Goal: Information Seeking & Learning: Learn about a topic

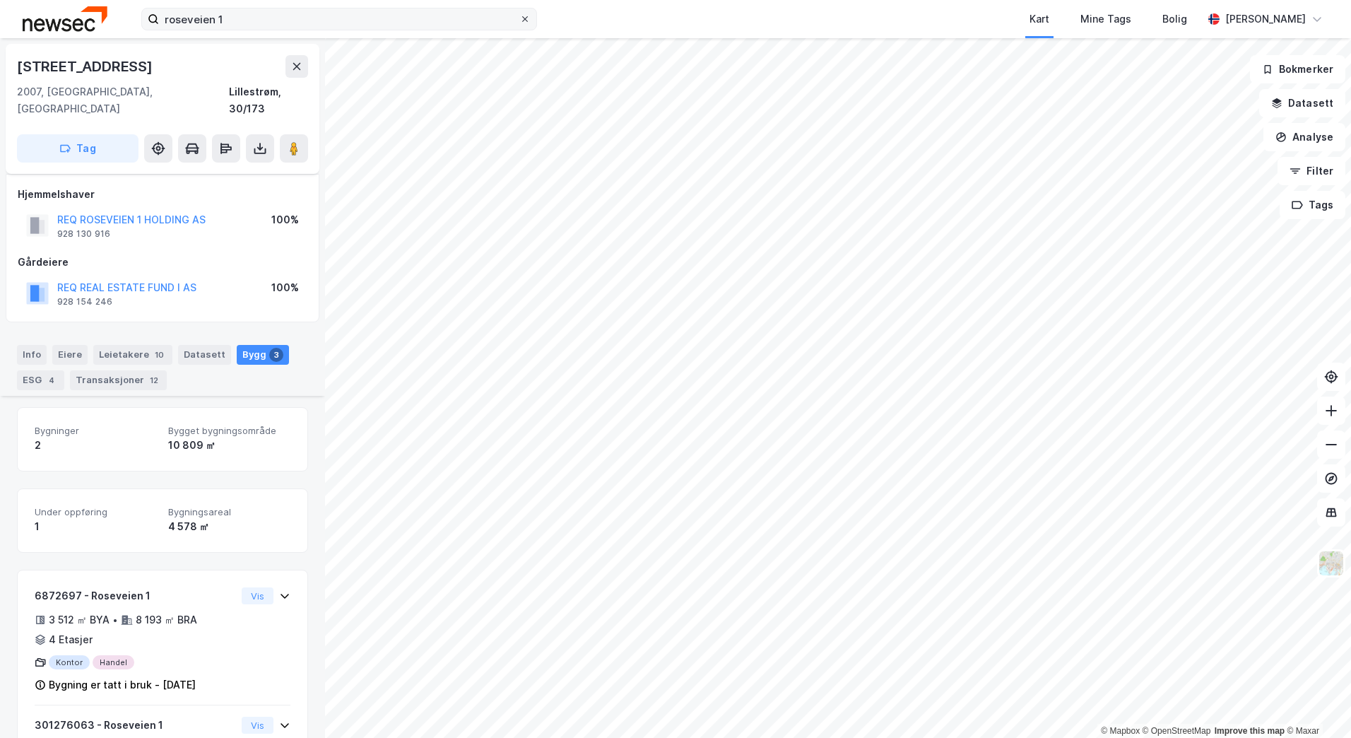
scroll to position [232, 0]
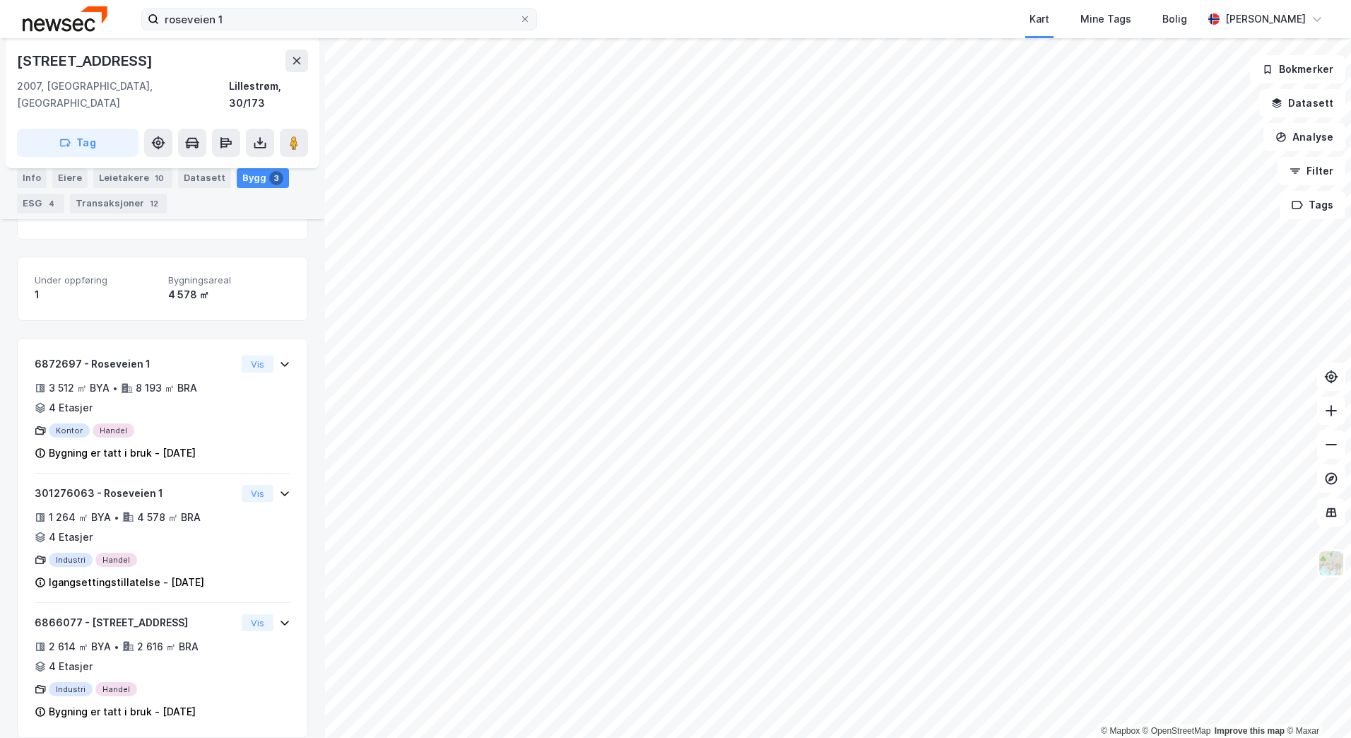
click at [532, 16] on label "roseveien 1" at bounding box center [339, 19] width 396 height 23
click at [520, 16] on input "roseveien 1" at bounding box center [339, 18] width 360 height 21
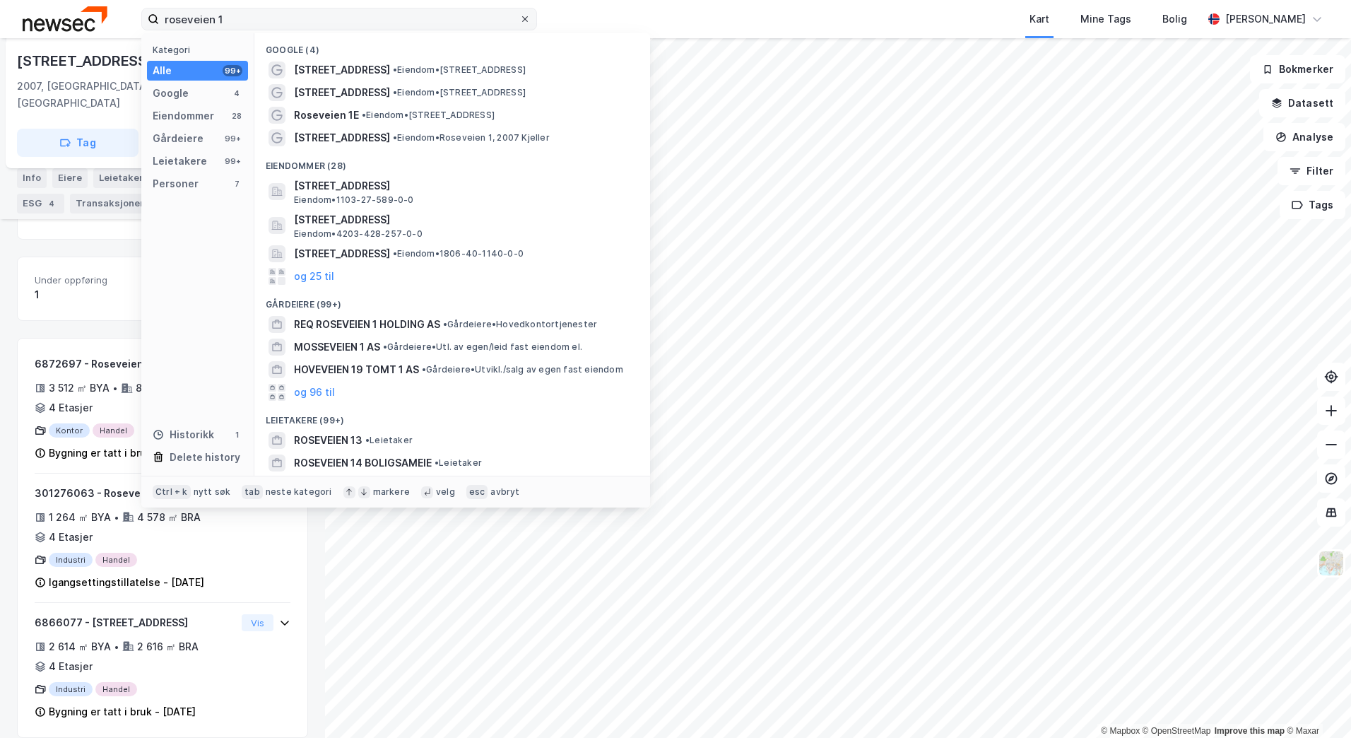
click at [525, 16] on icon at bounding box center [525, 19] width 8 height 8
click at [520, 16] on input "roseveien 1" at bounding box center [339, 18] width 360 height 21
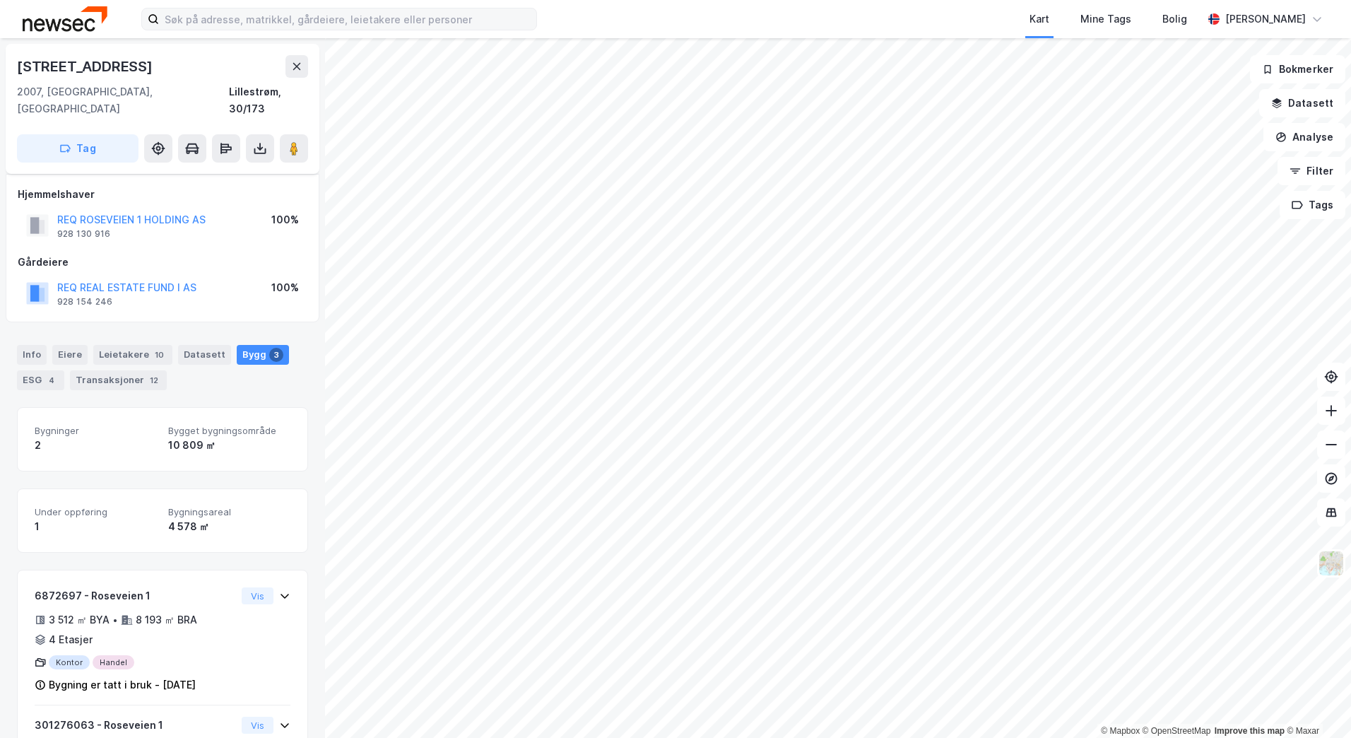
scroll to position [232, 0]
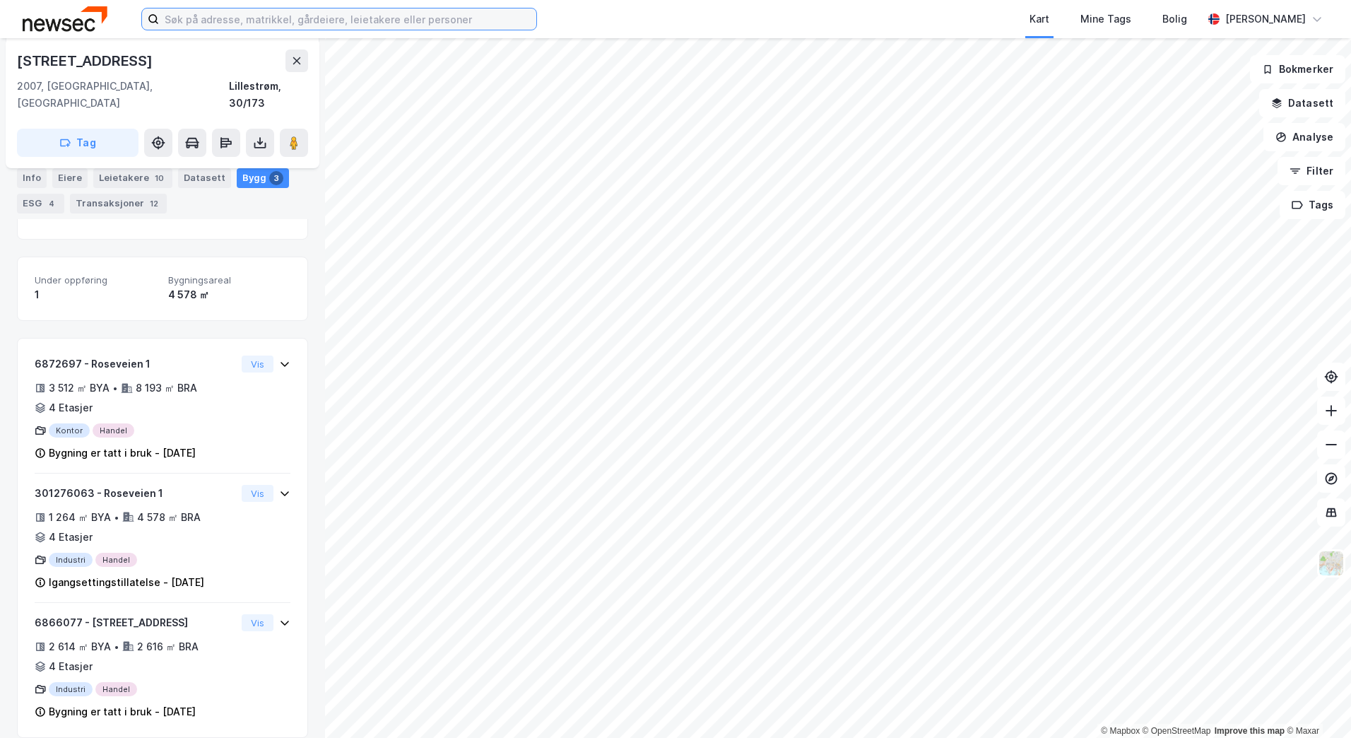
click at [234, 19] on input at bounding box center [347, 18] width 377 height 21
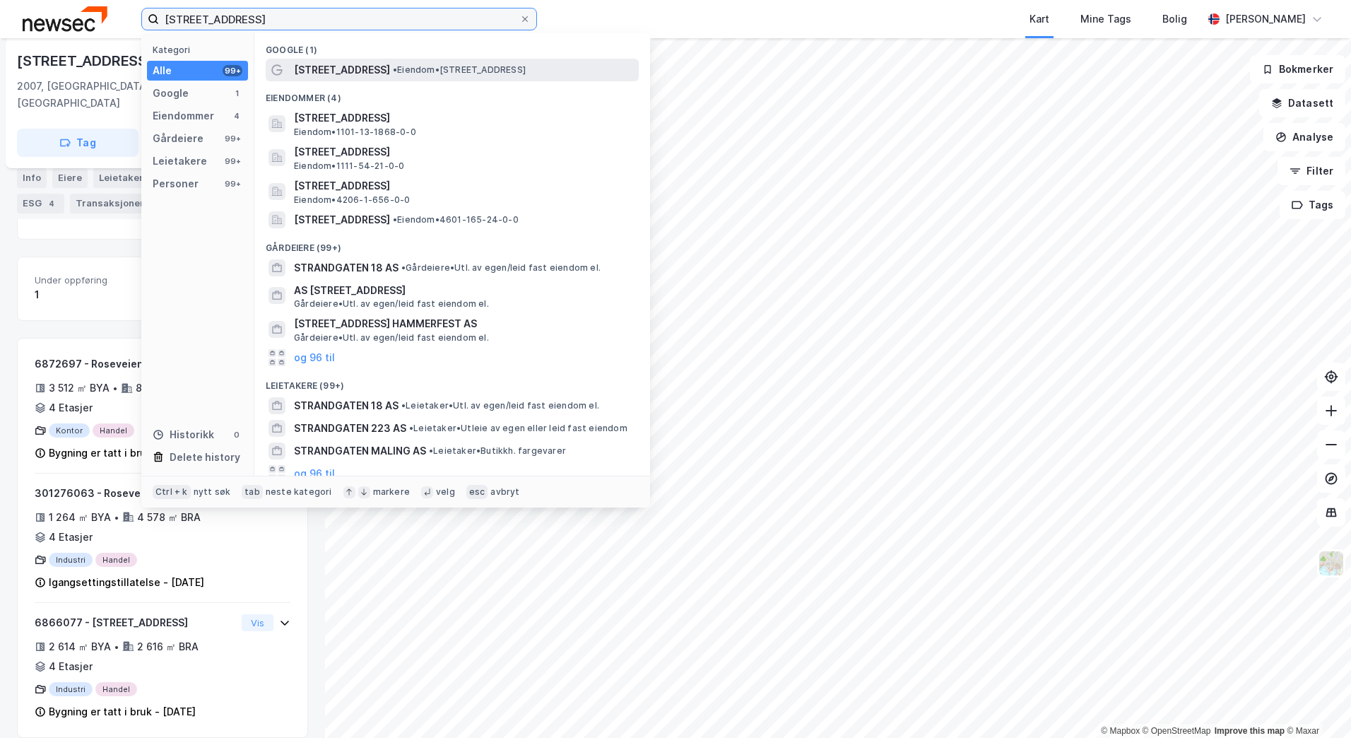
type input "[STREET_ADDRESS]"
click at [411, 66] on span "• Eiendom • [STREET_ADDRESS]" at bounding box center [459, 69] width 133 height 11
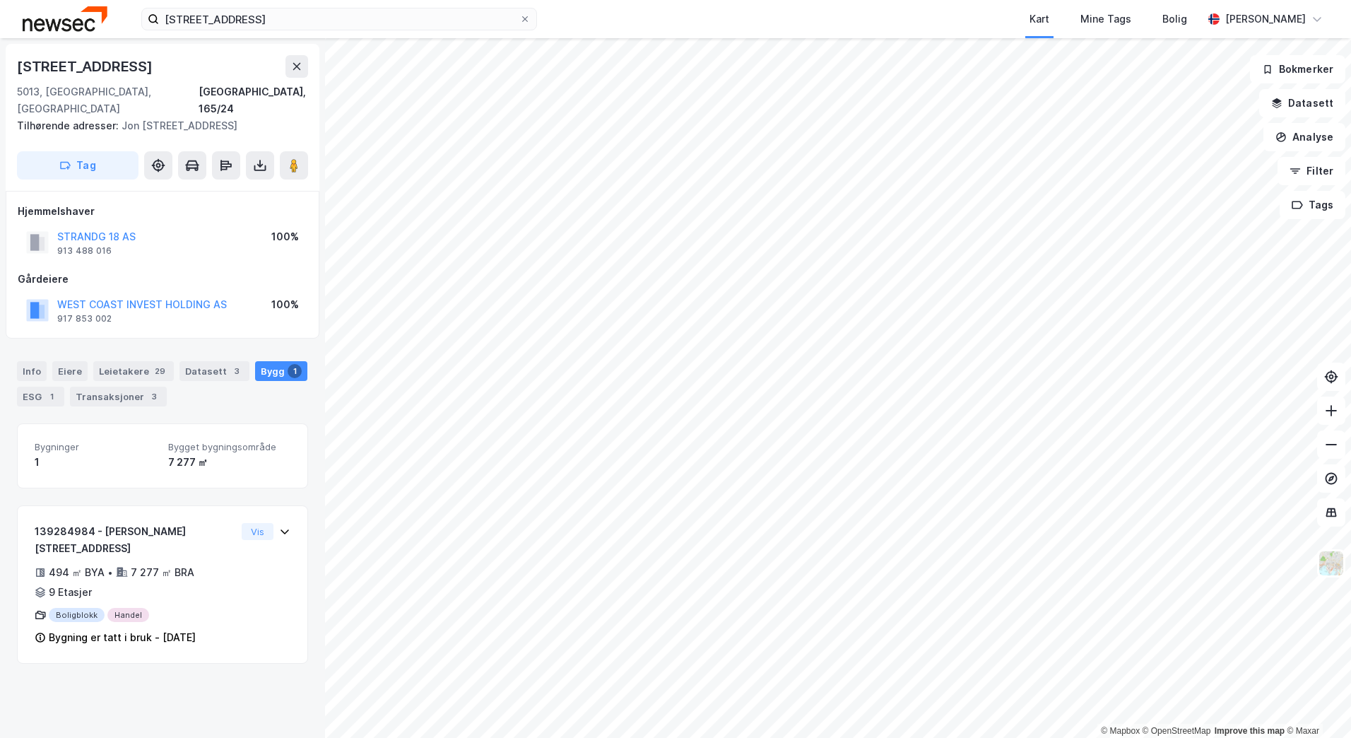
click at [309, 246] on div "© Mapbox © OpenStreetMap Improve this map © [STREET_ADDRESS] Tilhørende adresse…" at bounding box center [675, 388] width 1351 height 700
click at [303, 175] on button at bounding box center [294, 165] width 28 height 28
click at [182, 503] on div "© Mapbox © OpenStreetMap Improve this map © [STREET_ADDRESS] Tilhørende adresse…" at bounding box center [675, 388] width 1351 height 700
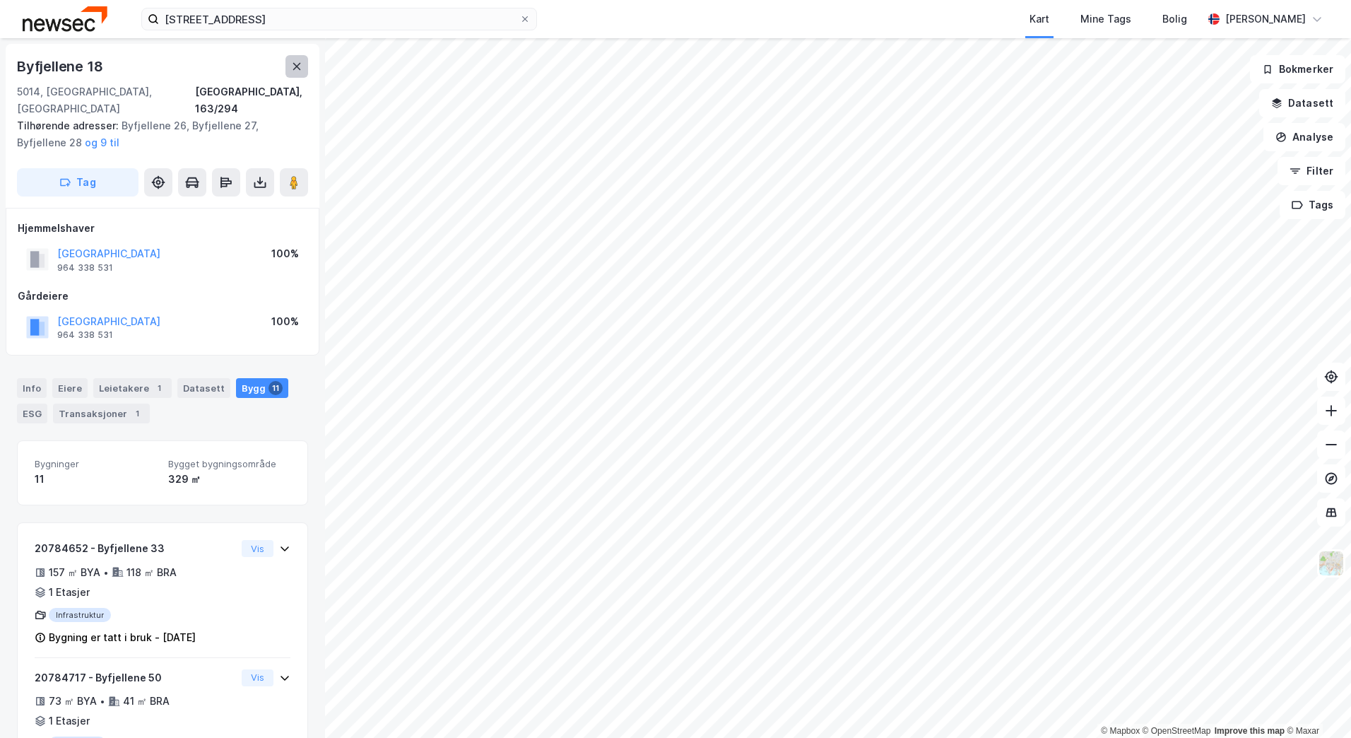
click at [295, 60] on button at bounding box center [297, 66] width 23 height 23
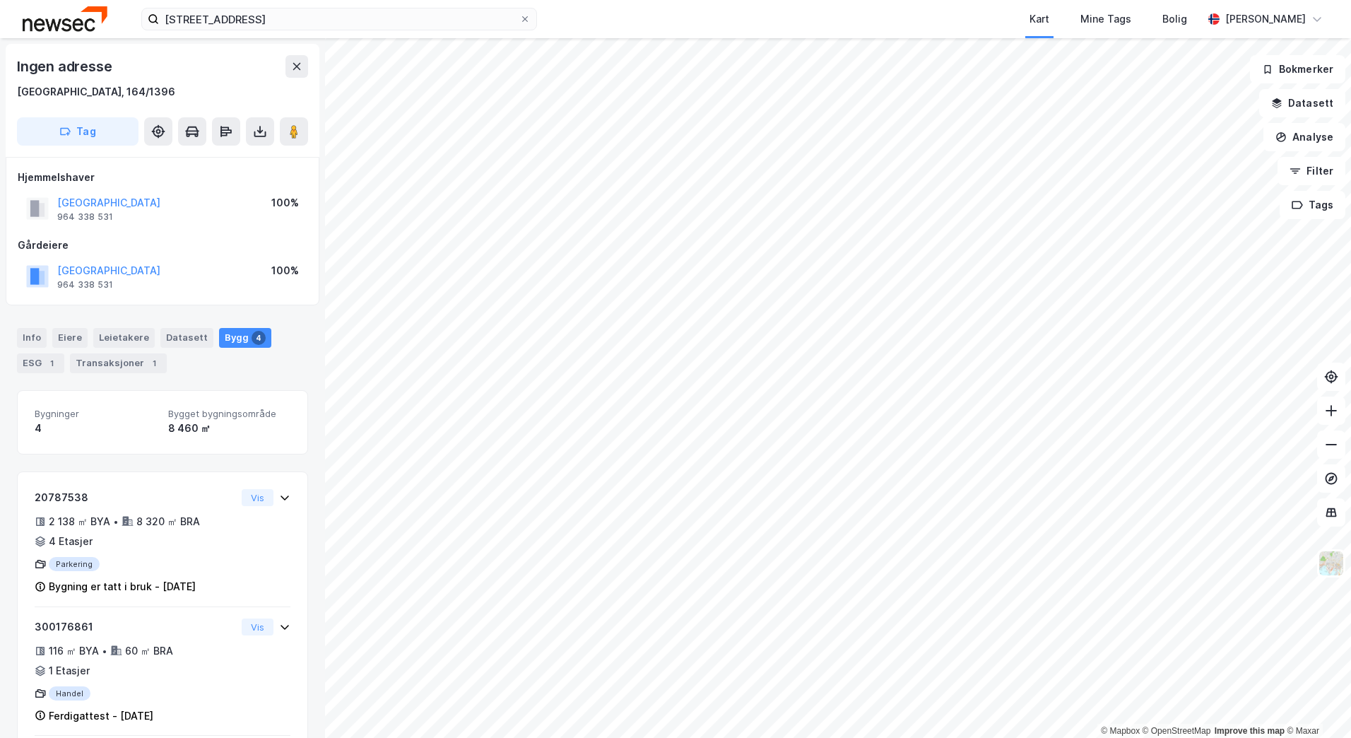
scroll to position [1, 0]
click at [298, 57] on button at bounding box center [297, 65] width 23 height 23
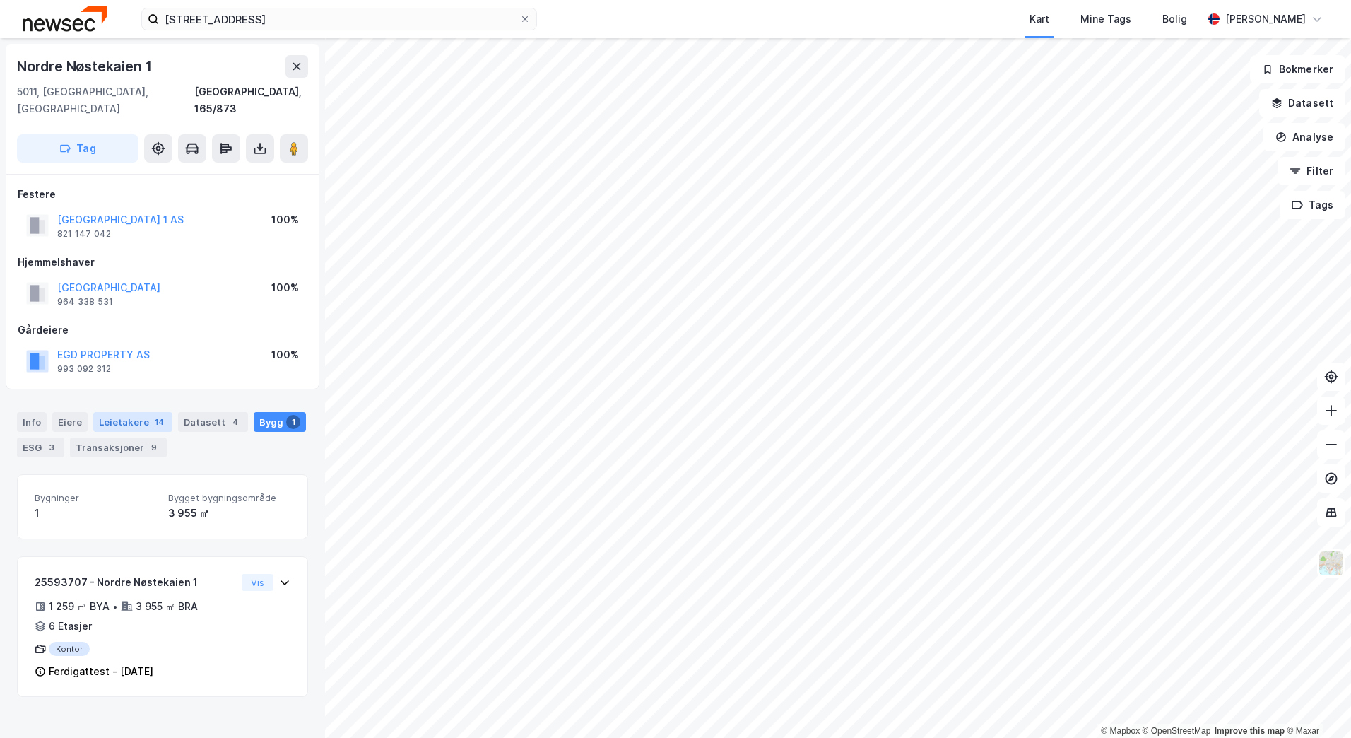
click at [132, 412] on div "Leietakere 14" at bounding box center [132, 422] width 79 height 20
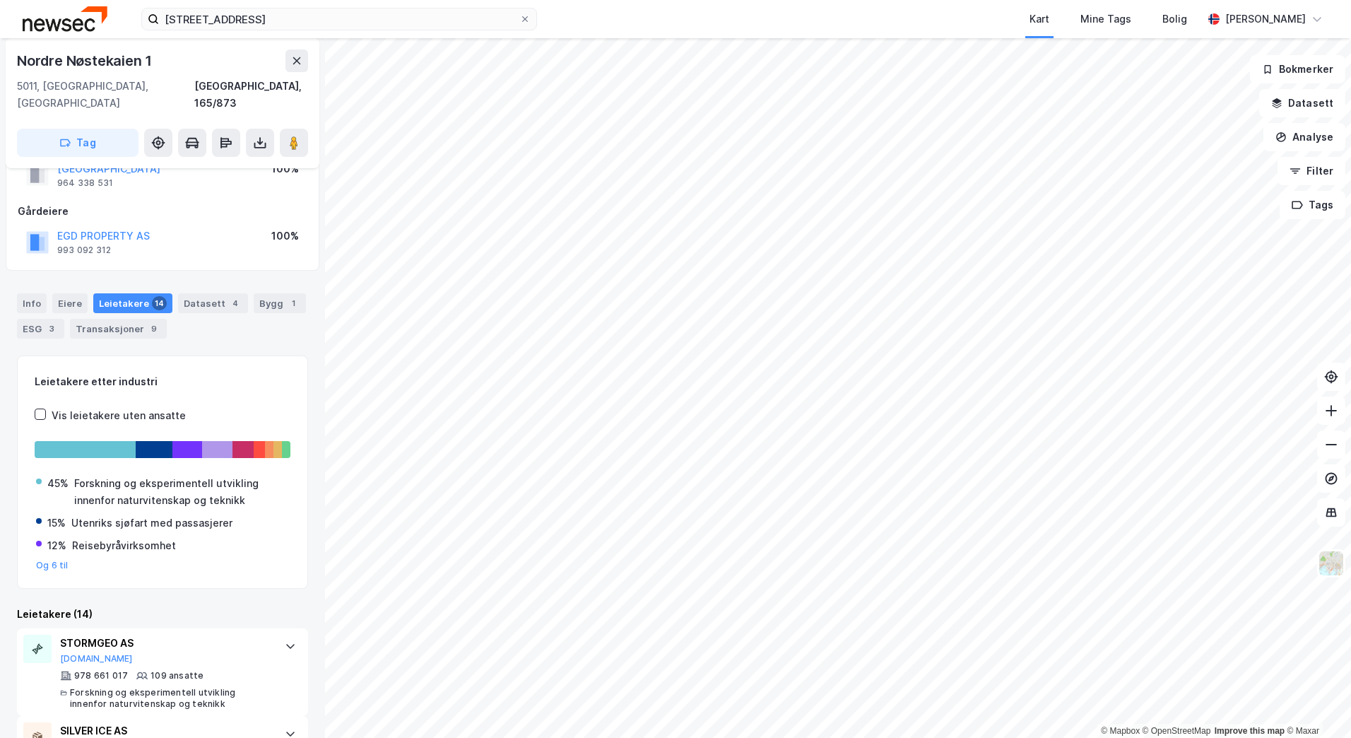
scroll to position [145, 0]
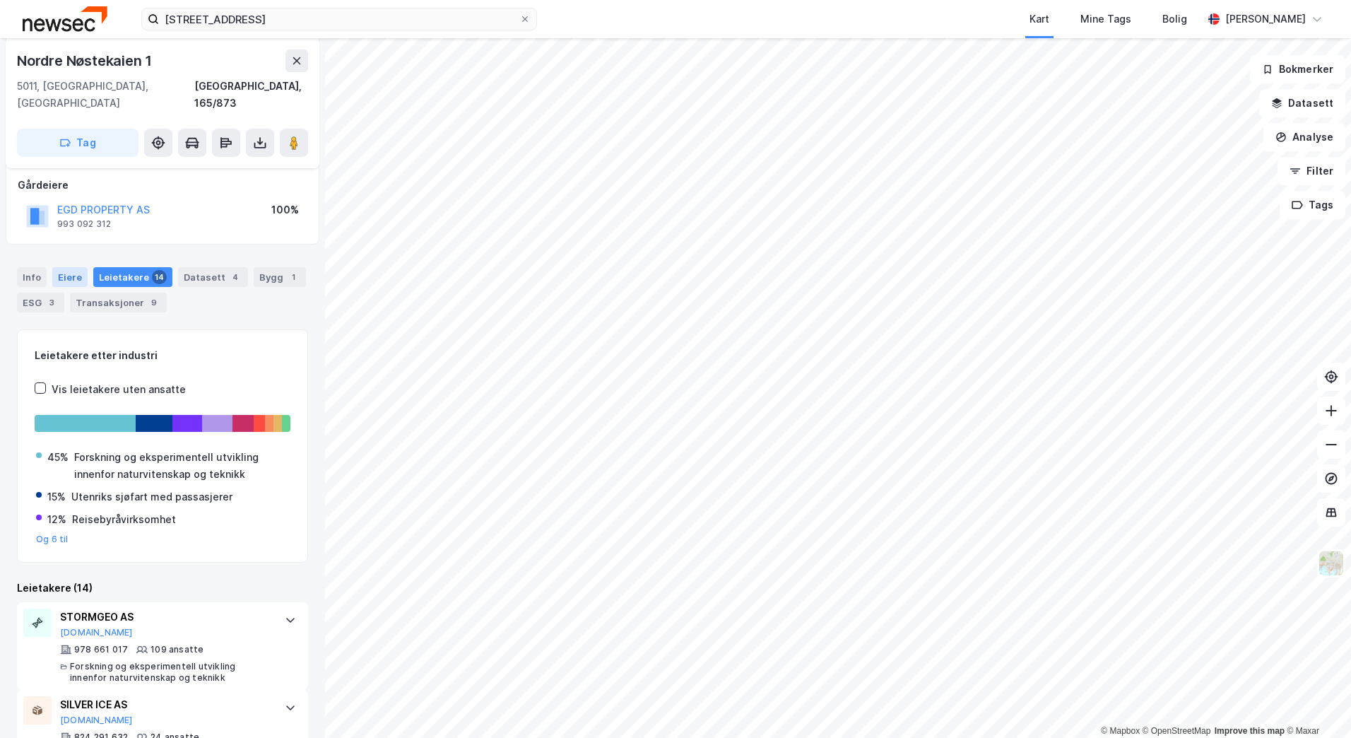
click at [53, 269] on div "Eiere" at bounding box center [69, 277] width 35 height 20
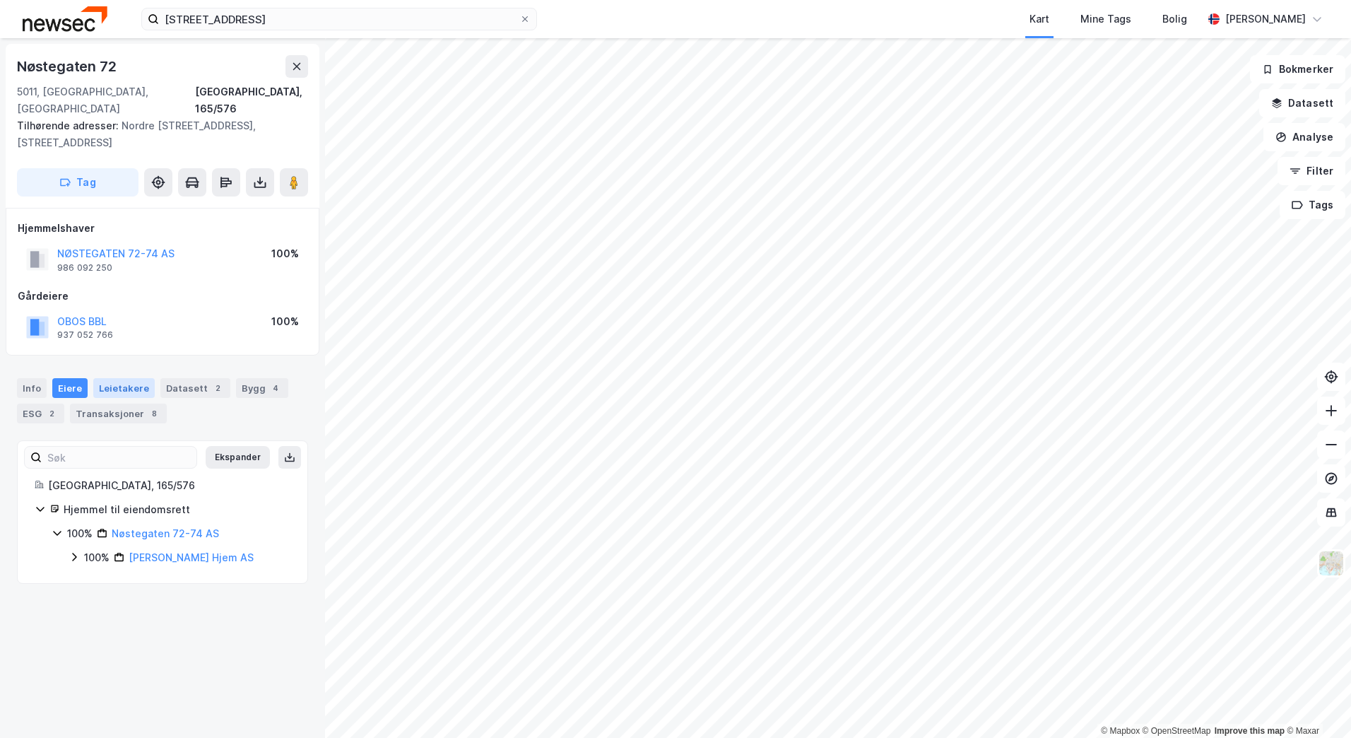
click at [124, 378] on div "Leietakere" at bounding box center [123, 388] width 61 height 20
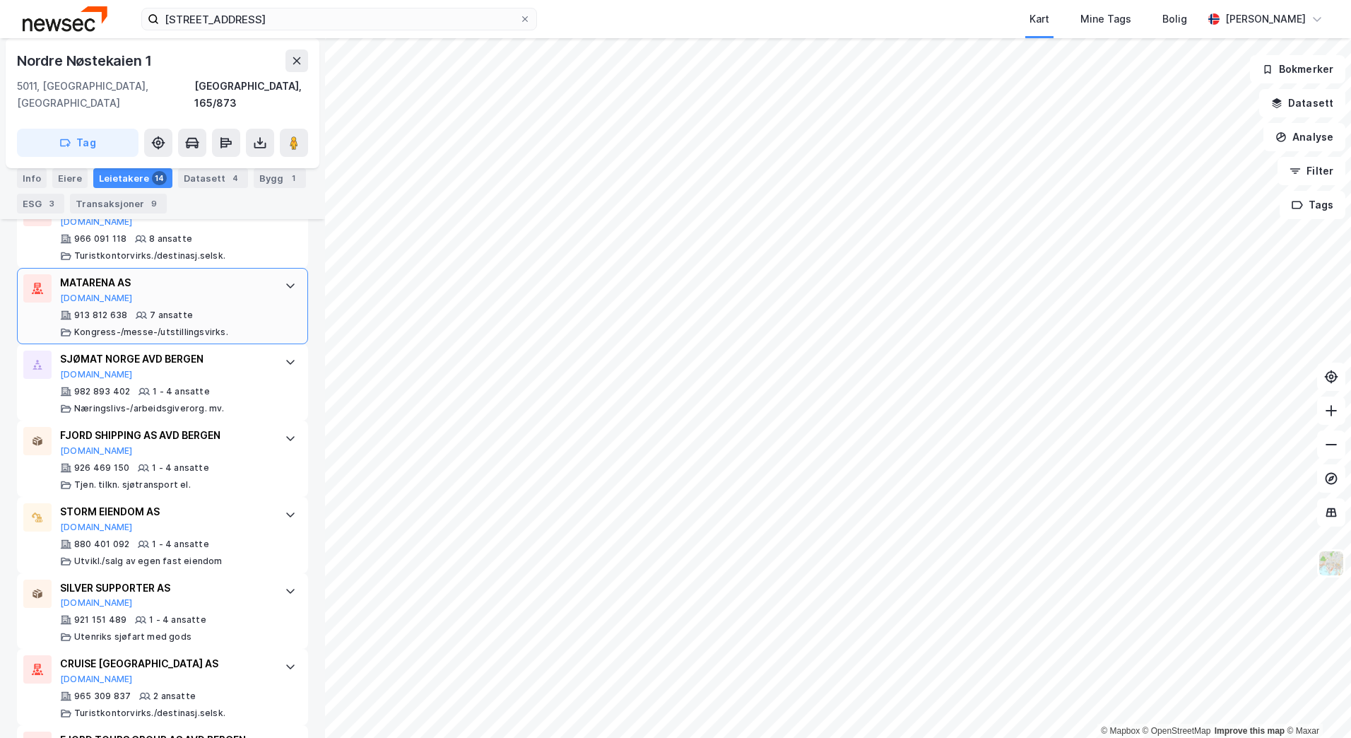
scroll to position [1134, 0]
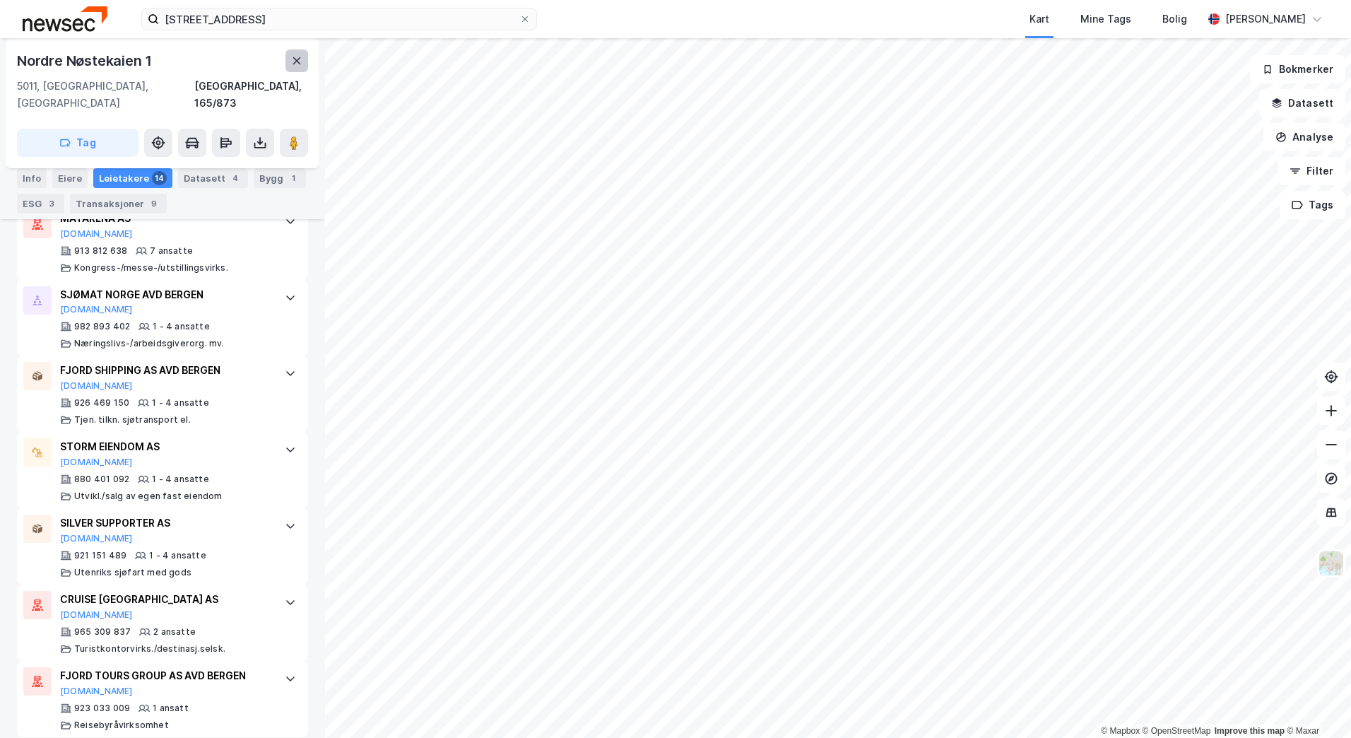
click at [290, 63] on button at bounding box center [297, 60] width 23 height 23
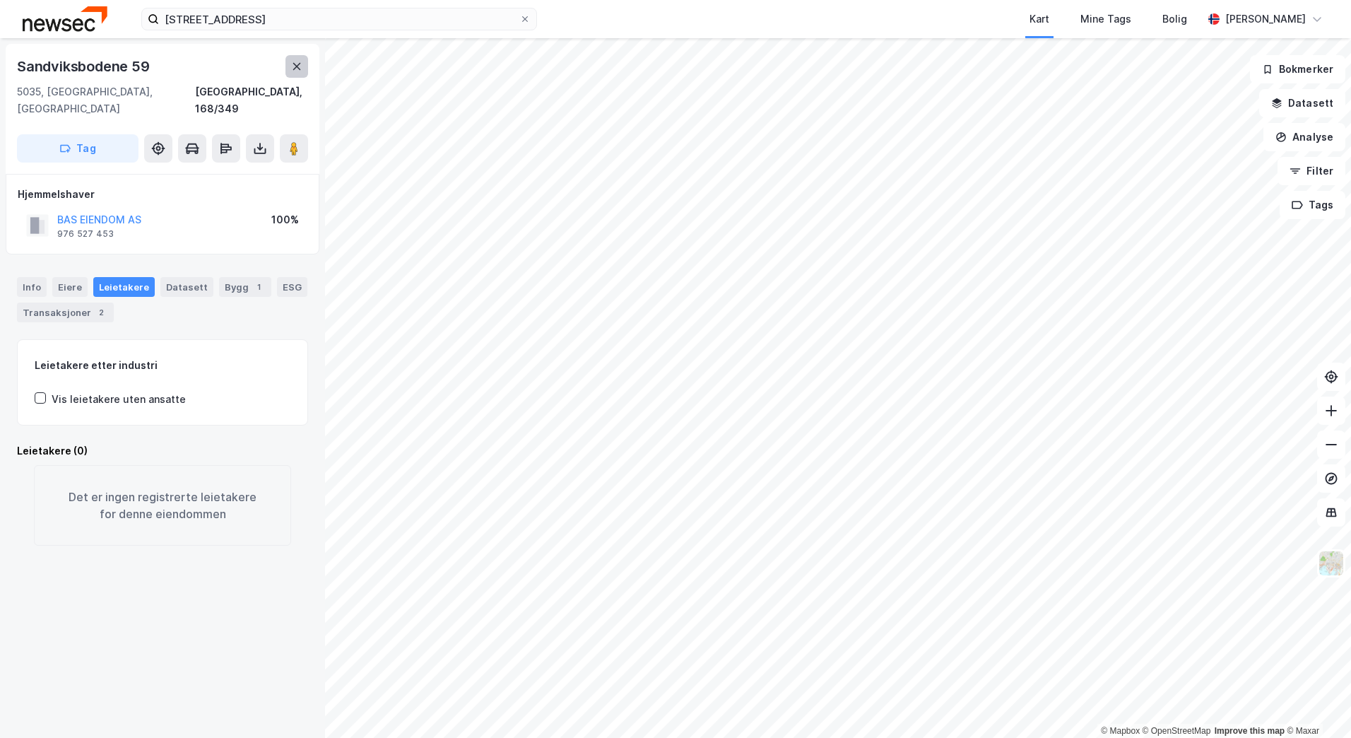
click at [302, 61] on icon at bounding box center [296, 66] width 11 height 11
